Goal: Navigation & Orientation: Find specific page/section

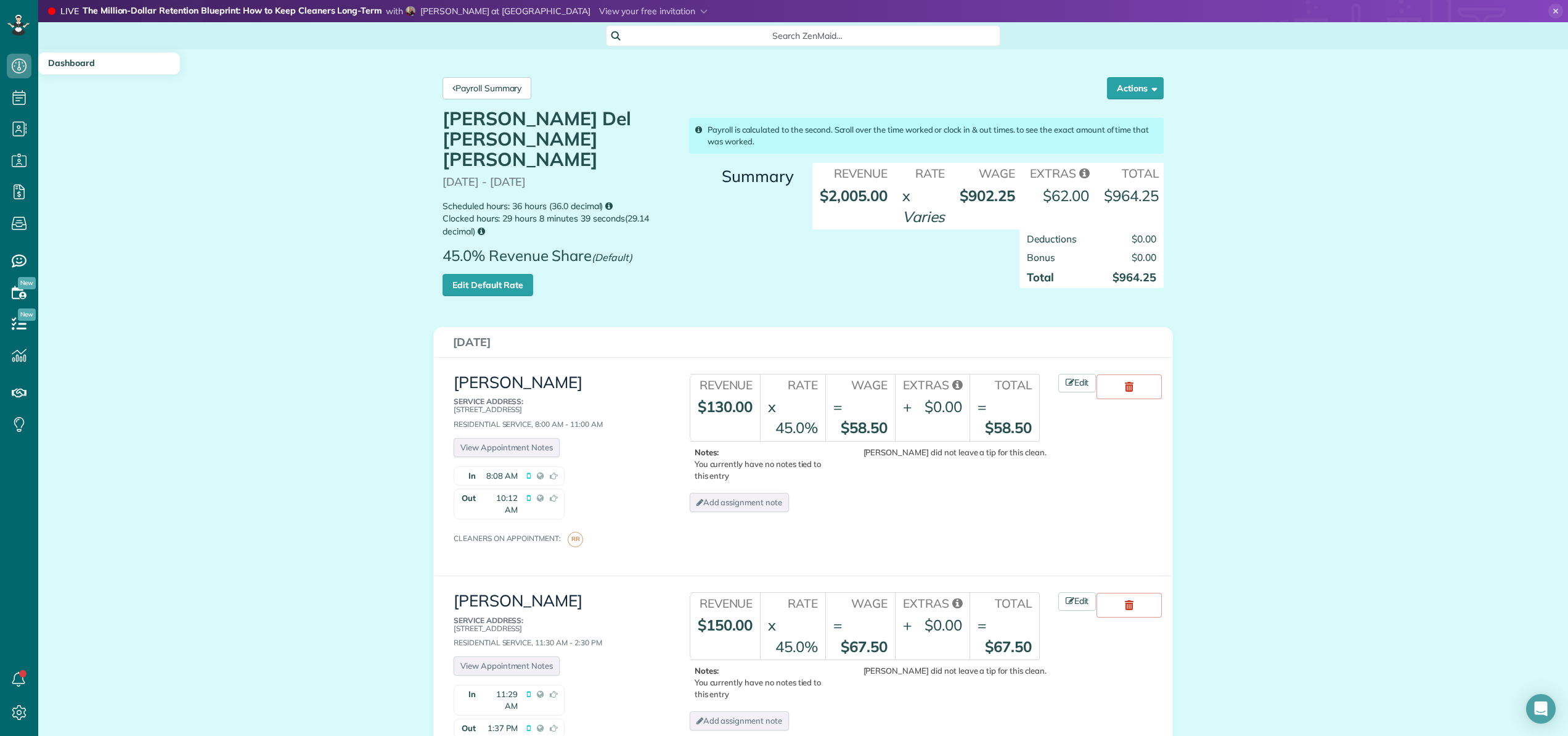
scroll to position [1781, 0]
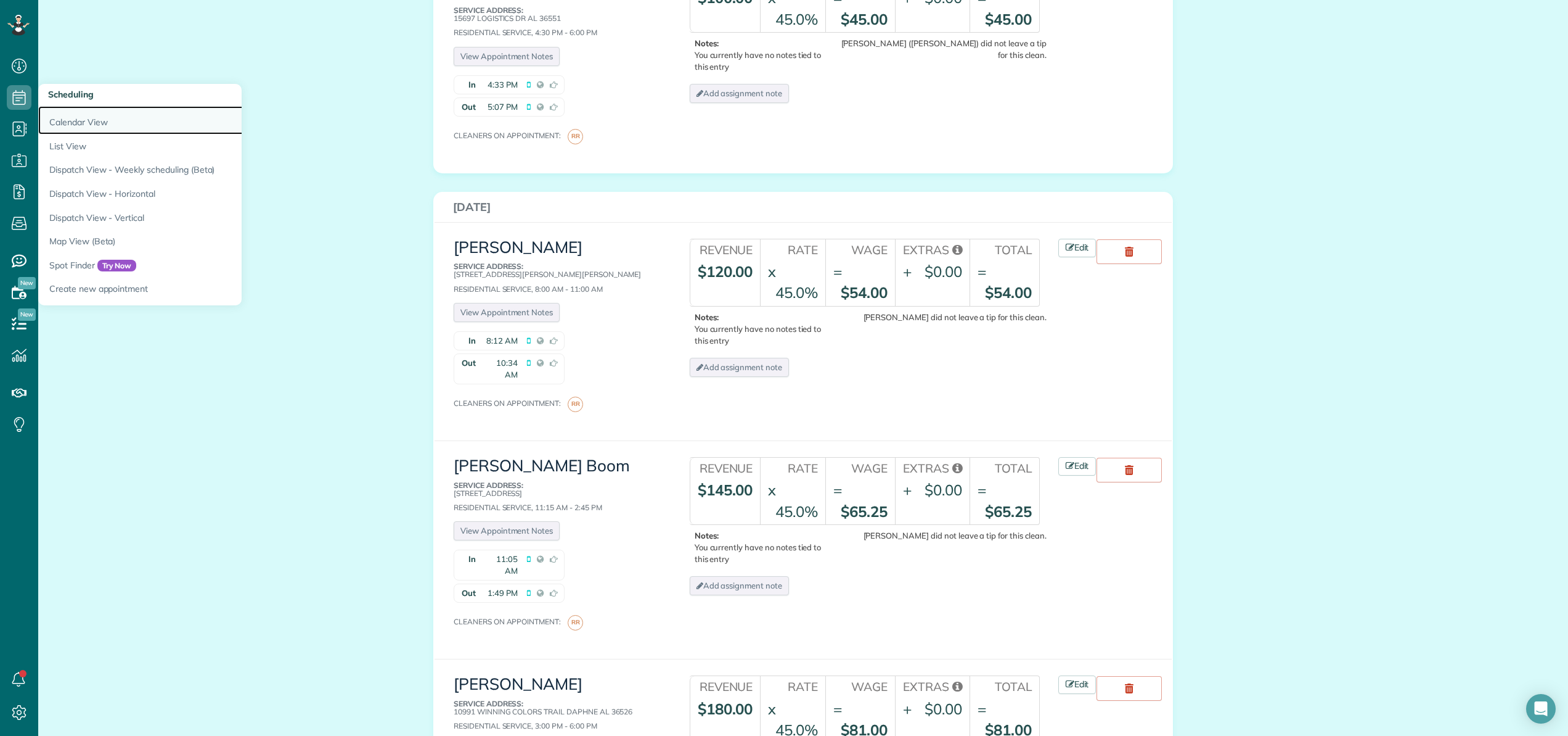
click at [52, 118] on link "Calendar View" at bounding box center [192, 120] width 309 height 28
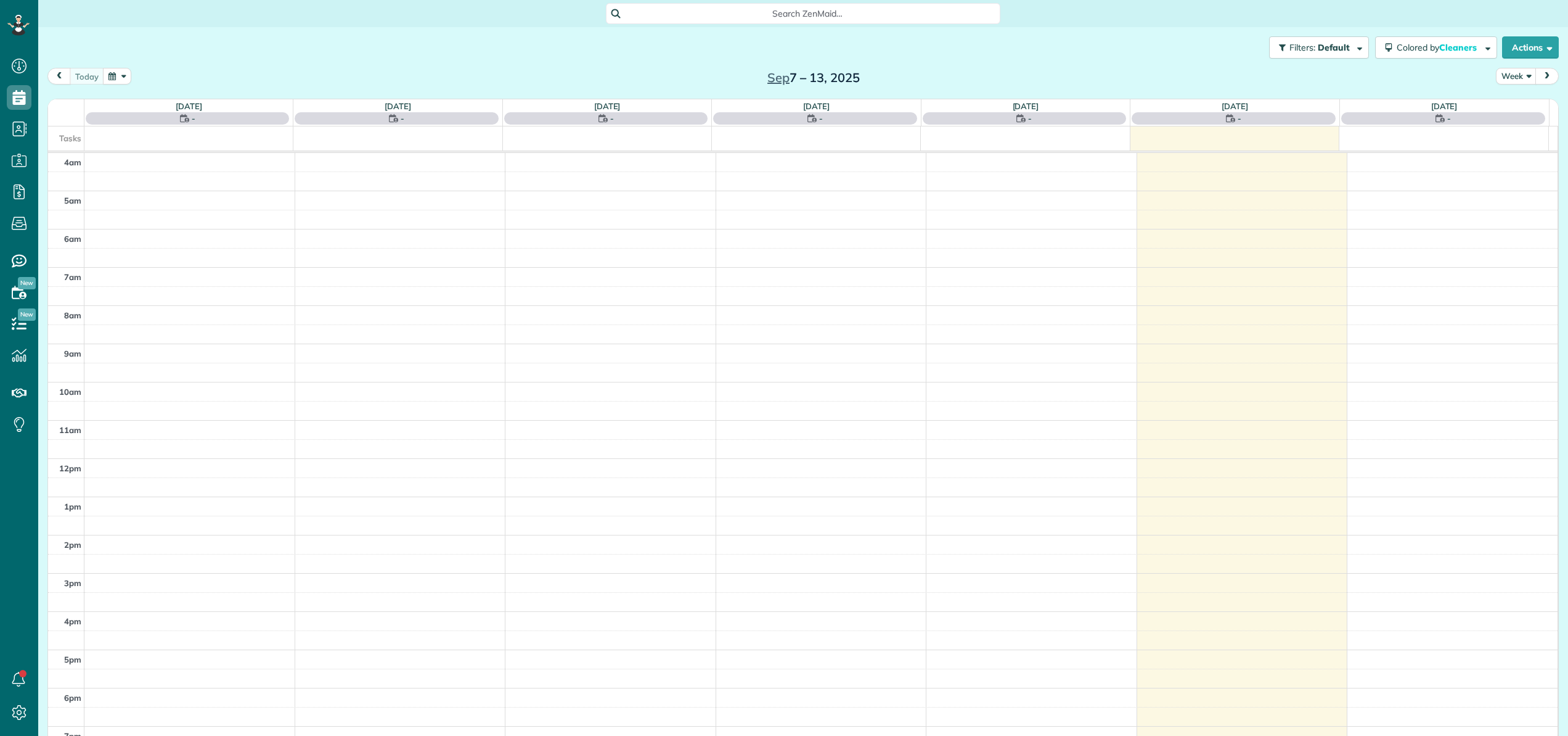
scroll to position [89, 0]
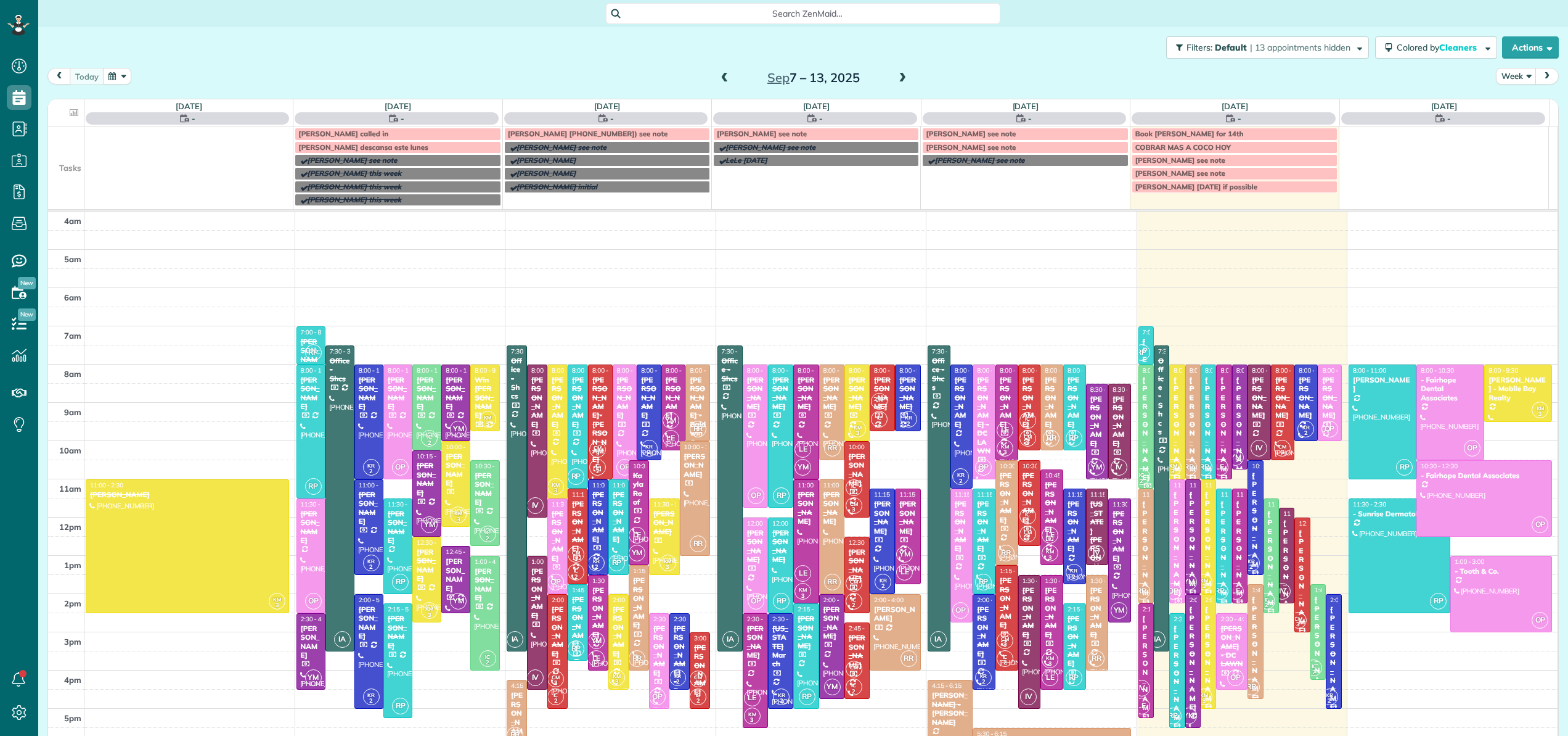
scroll to position [89, 0]
